Goal: Transaction & Acquisition: Download file/media

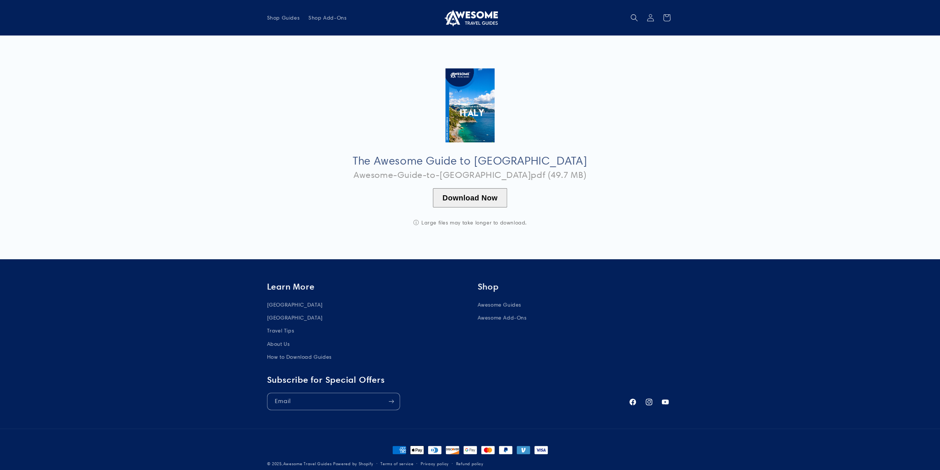
click at [474, 198] on button "Download Now" at bounding box center [470, 197] width 74 height 19
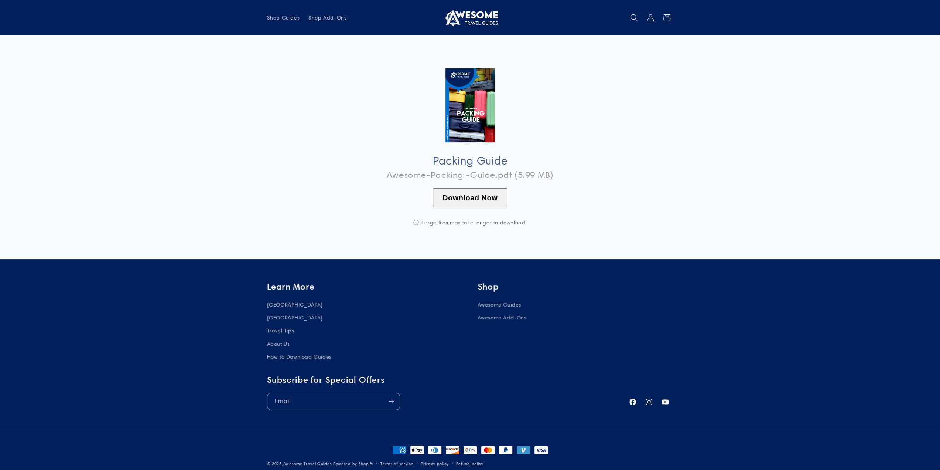
click at [473, 196] on button "Download Now" at bounding box center [470, 197] width 74 height 19
click at [490, 205] on button "Download Now" at bounding box center [470, 197] width 74 height 19
